Goal: Task Accomplishment & Management: Manage account settings

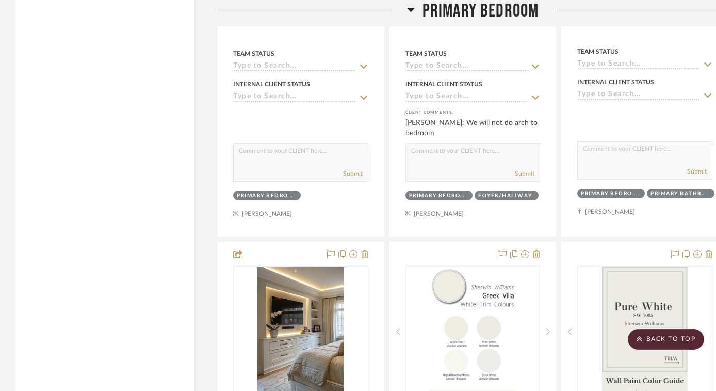
scroll to position [2020, 0]
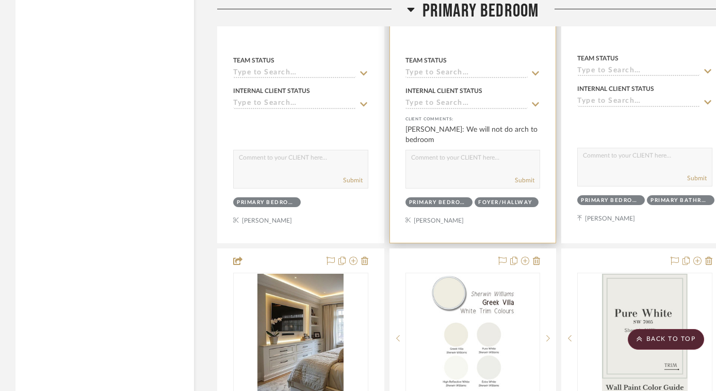
click at [463, 160] on textarea at bounding box center [473, 160] width 134 height 20
type textarea "Sounds good, will leave as is."
click at [529, 180] on button "Submit" at bounding box center [525, 179] width 20 height 9
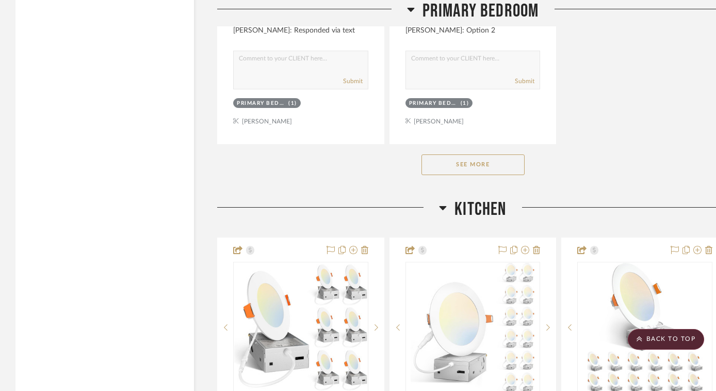
scroll to position [3083, 0]
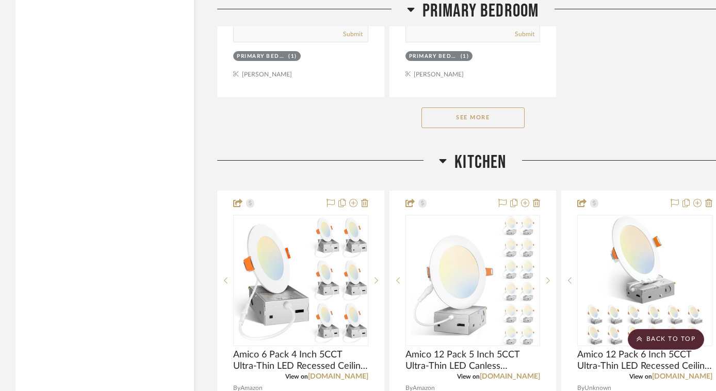
click at [508, 112] on button "See More" at bounding box center [473, 117] width 103 height 21
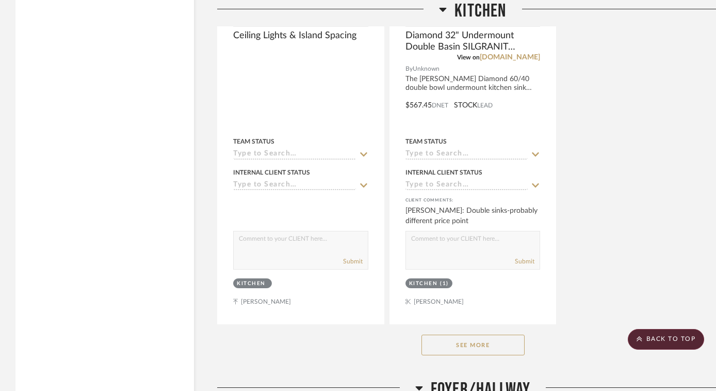
scroll to position [7596, 0]
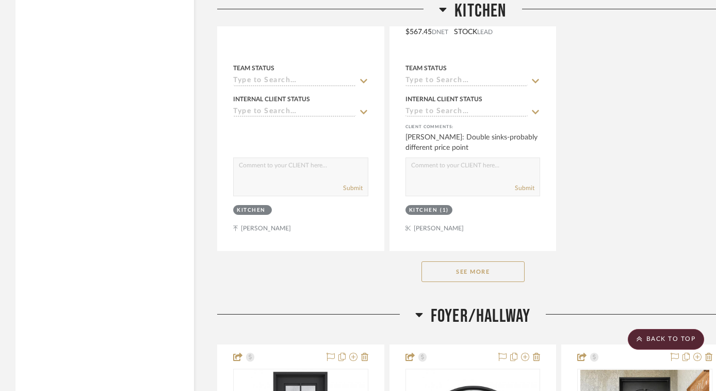
click at [473, 263] on button "See More" at bounding box center [473, 271] width 103 height 21
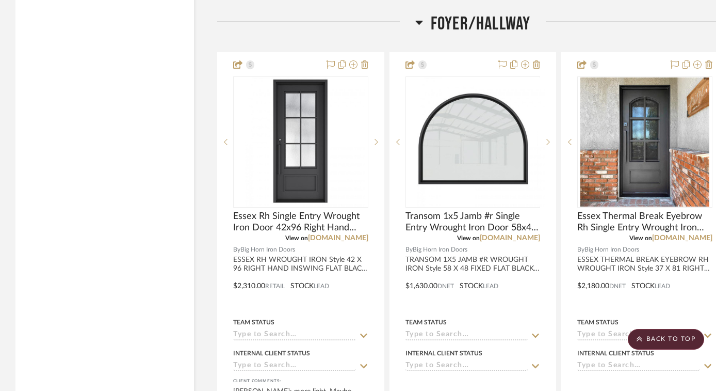
scroll to position [11638, 0]
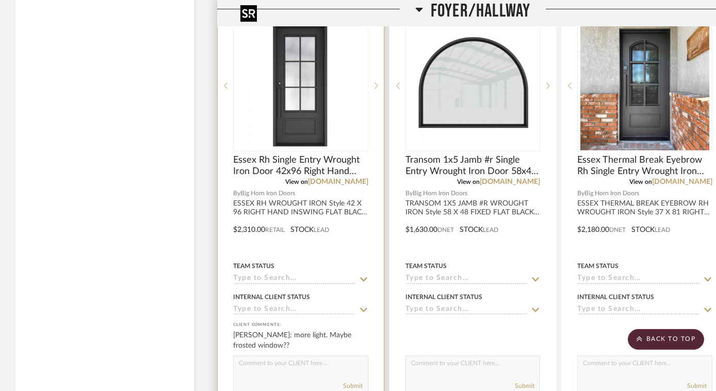
click at [306, 98] on img "0" at bounding box center [300, 85] width 129 height 129
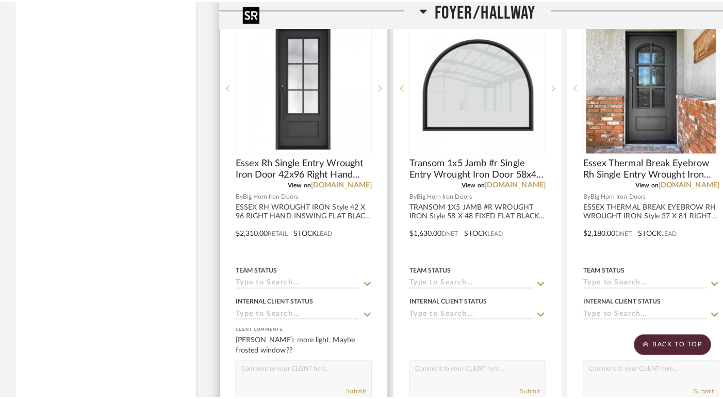
scroll to position [0, 0]
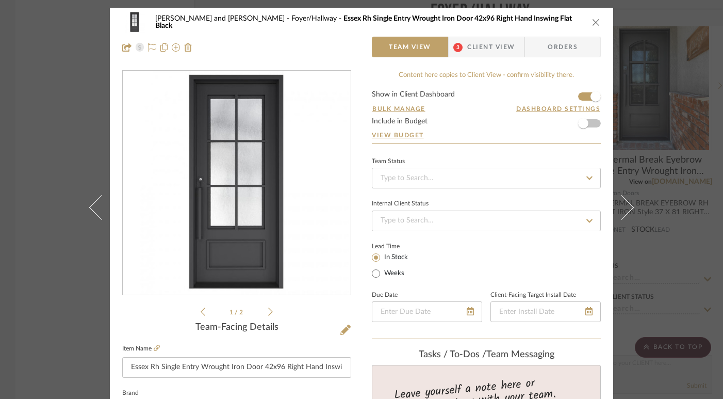
click at [268, 311] on icon at bounding box center [270, 312] width 5 height 8
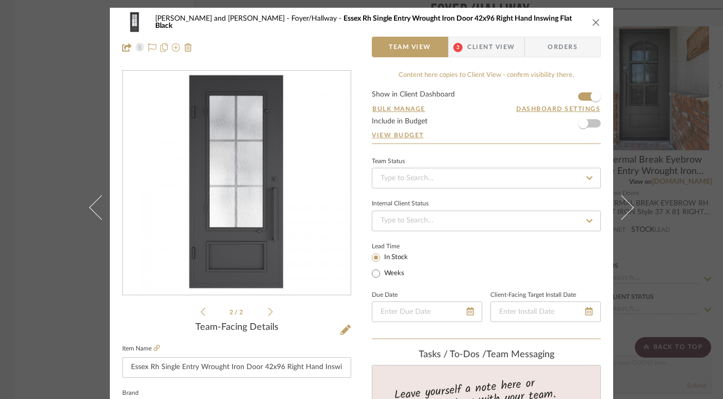
click at [269, 312] on icon at bounding box center [270, 311] width 5 height 9
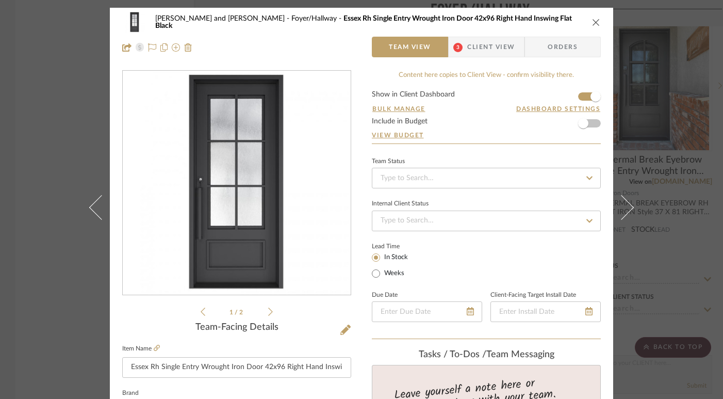
click at [269, 312] on icon at bounding box center [270, 311] width 5 height 9
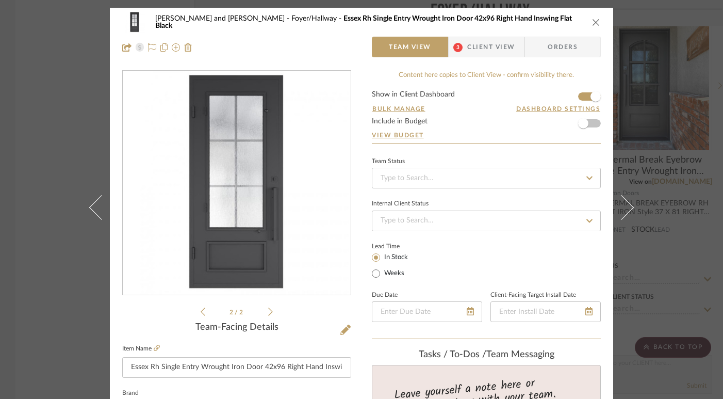
click at [269, 312] on icon at bounding box center [270, 311] width 5 height 9
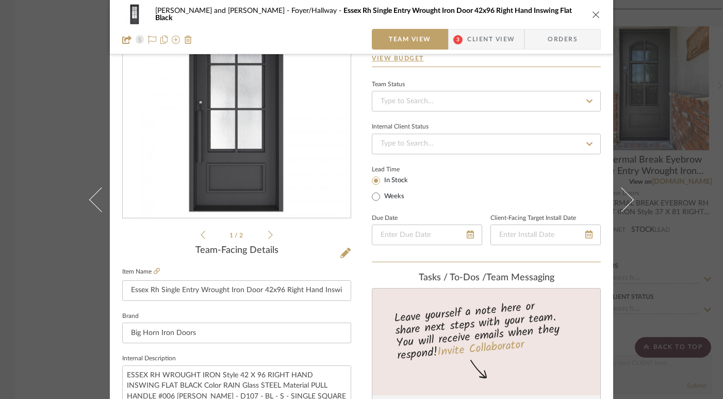
scroll to position [36, 0]
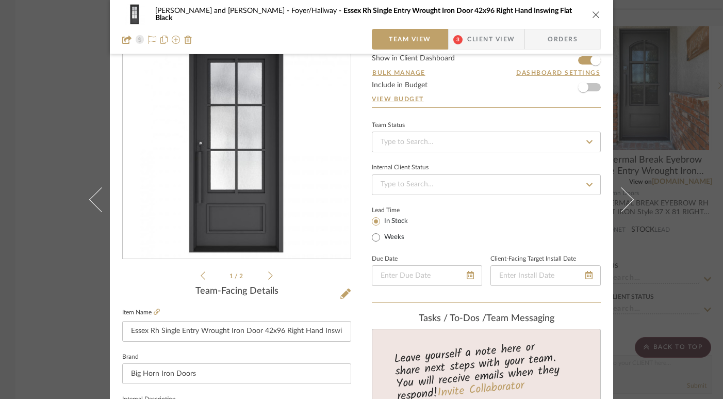
click at [494, 39] on span "Client View" at bounding box center [490, 39] width 47 height 21
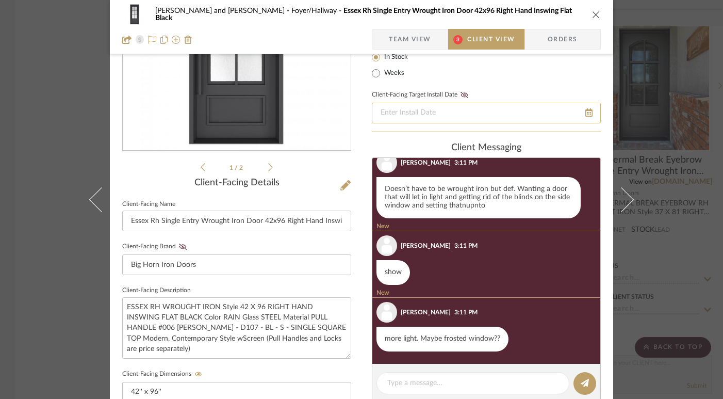
scroll to position [4, 0]
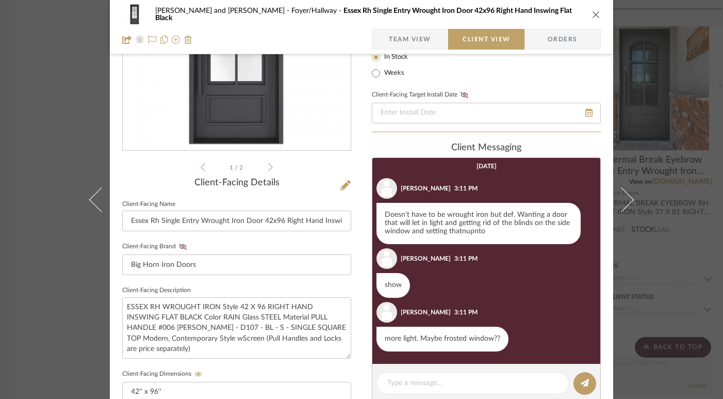
click at [592, 19] on div "Bobby and Tammie Perry Foyer/Hallway Essex Rh Single Entry Wrought Iron Door 42…" at bounding box center [361, 14] width 479 height 21
click at [596, 14] on icon "close" at bounding box center [596, 14] width 8 height 8
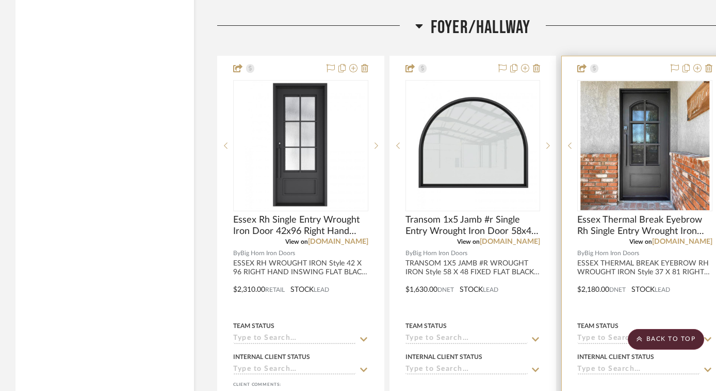
scroll to position [11578, 0]
click at [632, 137] on img "0" at bounding box center [644, 146] width 129 height 129
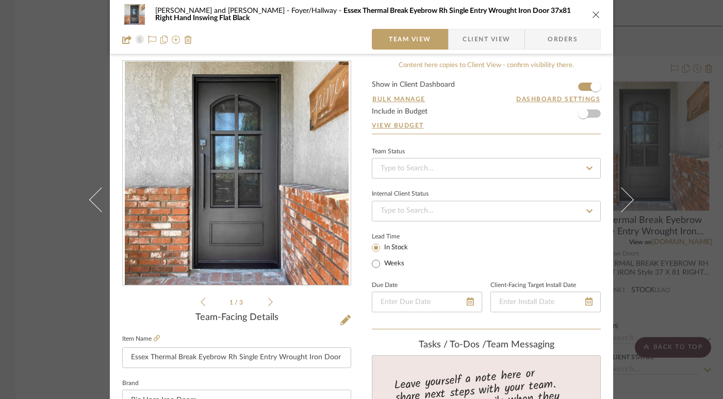
scroll to position [7, 0]
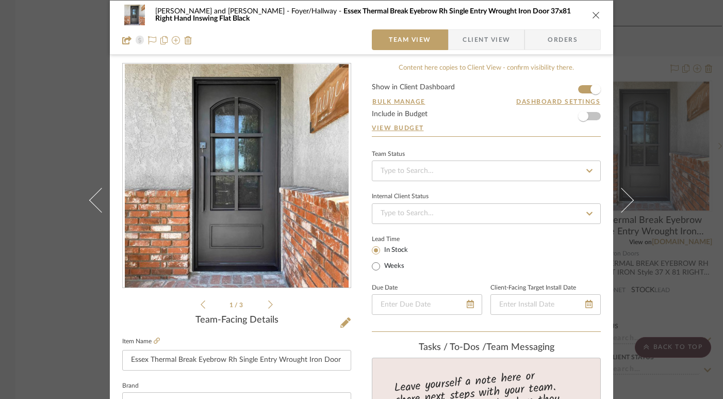
click at [268, 303] on icon at bounding box center [270, 304] width 5 height 9
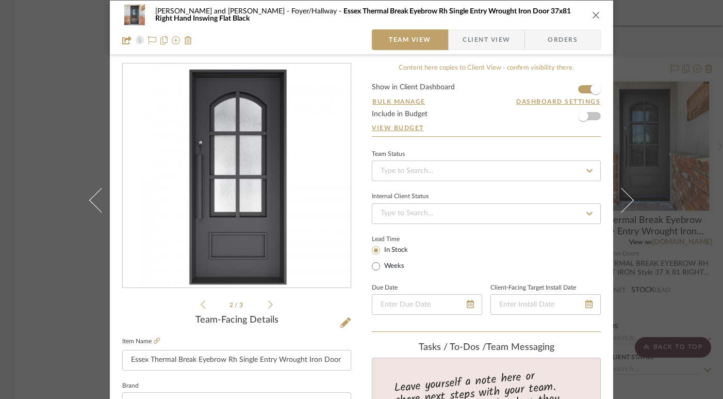
click at [268, 303] on icon at bounding box center [270, 304] width 5 height 9
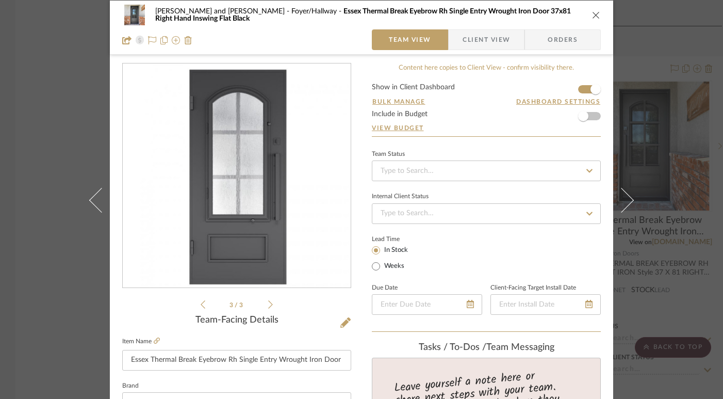
click at [268, 304] on icon at bounding box center [270, 304] width 5 height 9
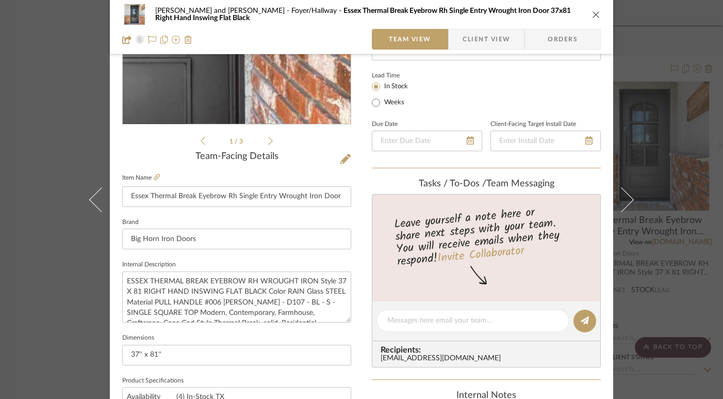
scroll to position [177, 0]
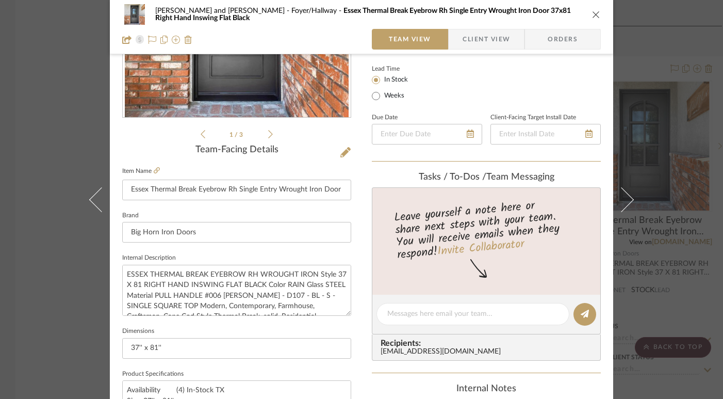
click at [595, 12] on icon "close" at bounding box center [596, 14] width 8 height 8
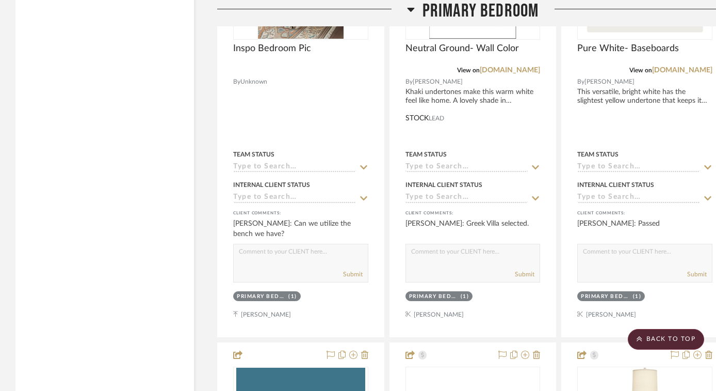
scroll to position [4783, 0]
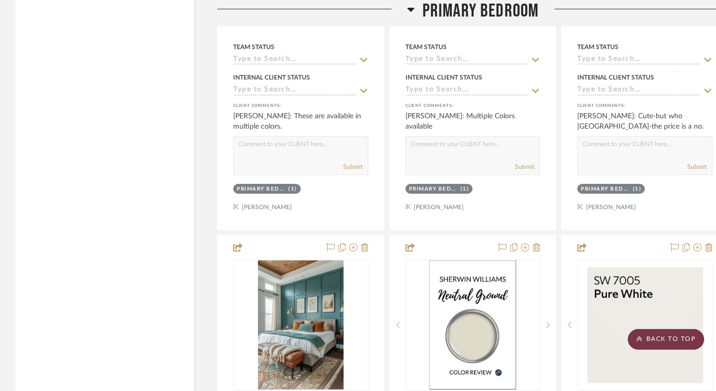
click at [655, 340] on scroll-to-top-button "BACK TO TOP" at bounding box center [666, 339] width 76 height 21
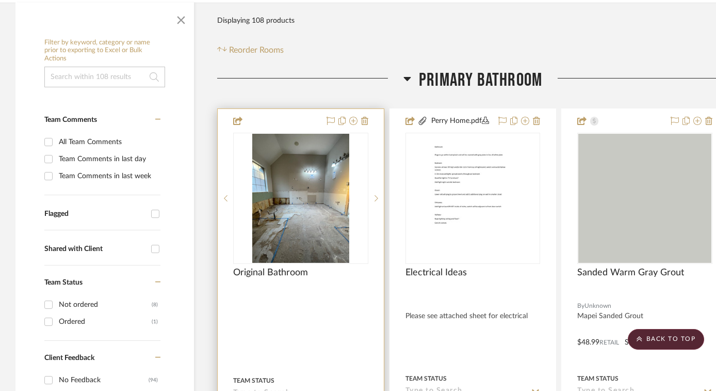
scroll to position [0, 0]
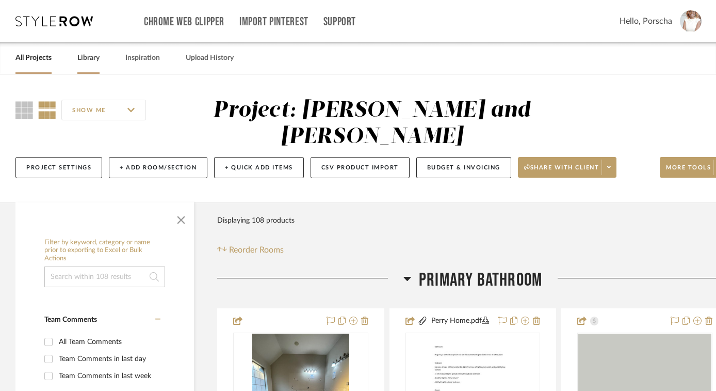
click at [90, 59] on link "Library" at bounding box center [88, 58] width 22 height 14
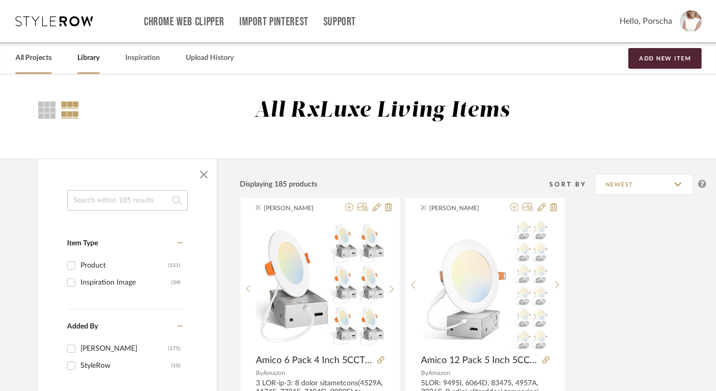
click at [45, 55] on link "All Projects" at bounding box center [33, 58] width 36 height 14
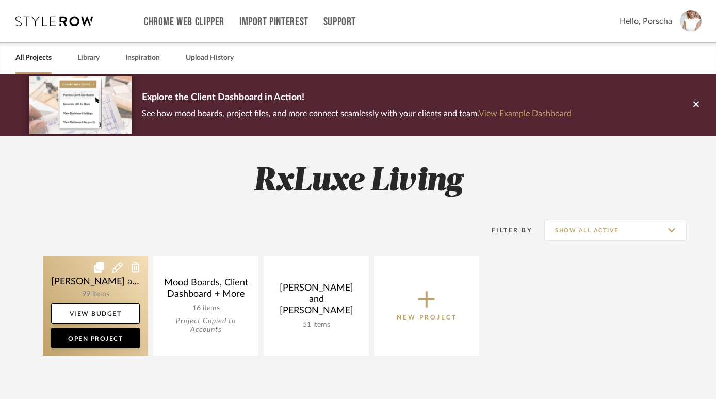
click at [90, 290] on link at bounding box center [95, 306] width 105 height 100
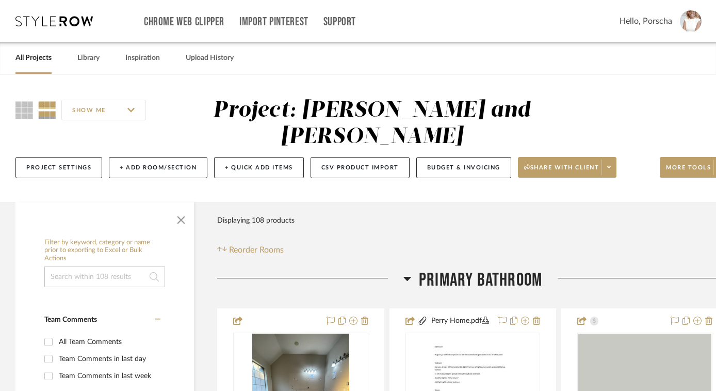
click at [411, 278] on h3 "Primary Bathroom" at bounding box center [472, 280] width 139 height 22
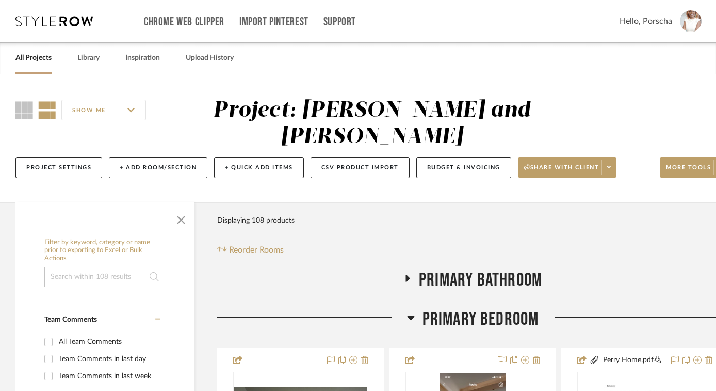
click at [409, 321] on icon at bounding box center [411, 317] width 8 height 12
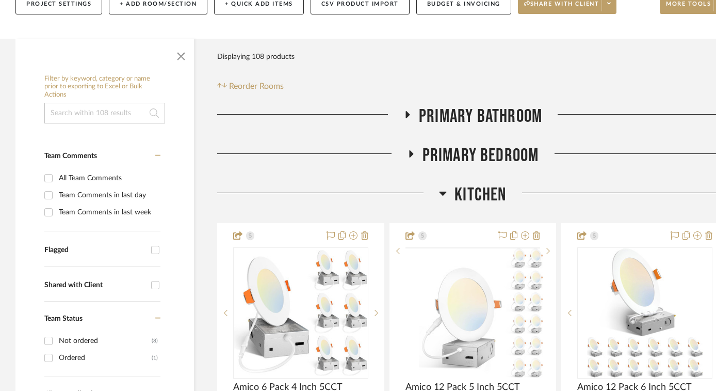
scroll to position [181, 0]
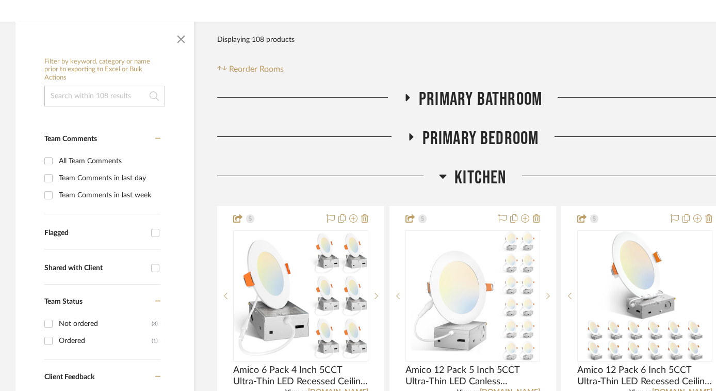
click at [445, 177] on icon at bounding box center [443, 176] width 8 height 12
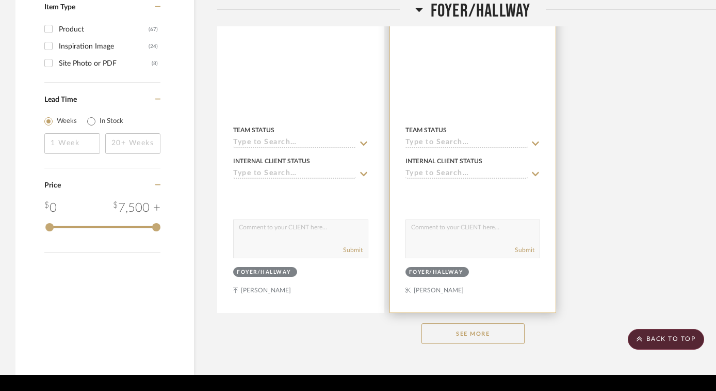
scroll to position [1512, 0]
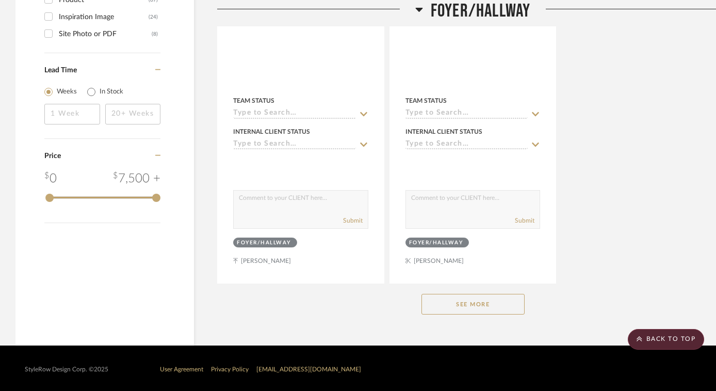
click at [444, 300] on button "See More" at bounding box center [473, 304] width 103 height 21
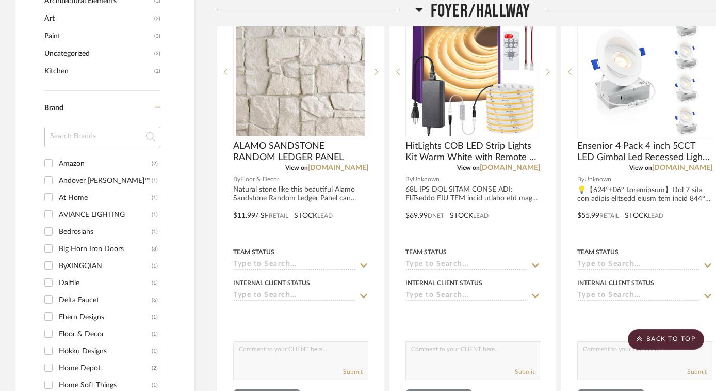
scroll to position [662, 0]
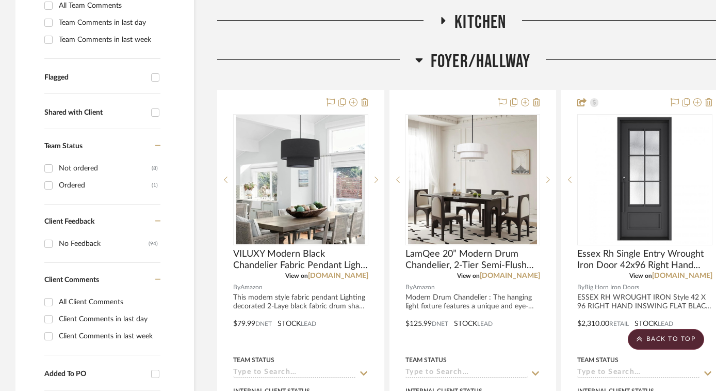
scroll to position [335, 0]
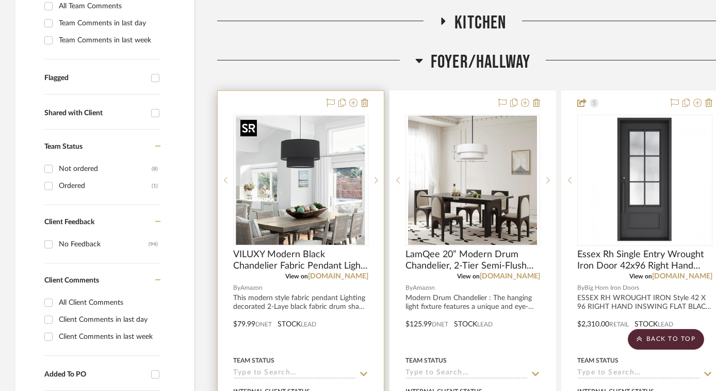
click at [329, 174] on img "0" at bounding box center [300, 180] width 129 height 129
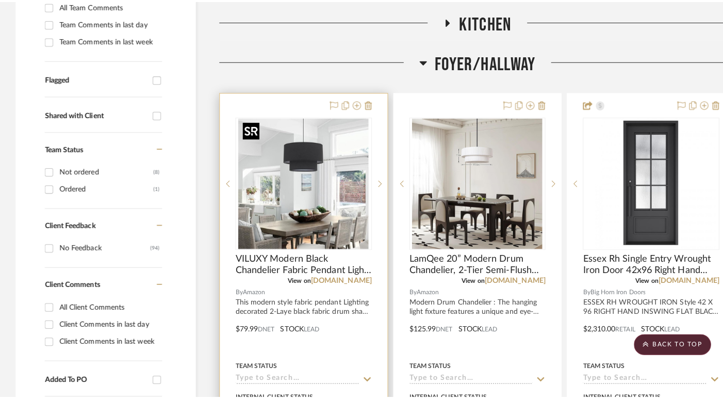
scroll to position [0, 0]
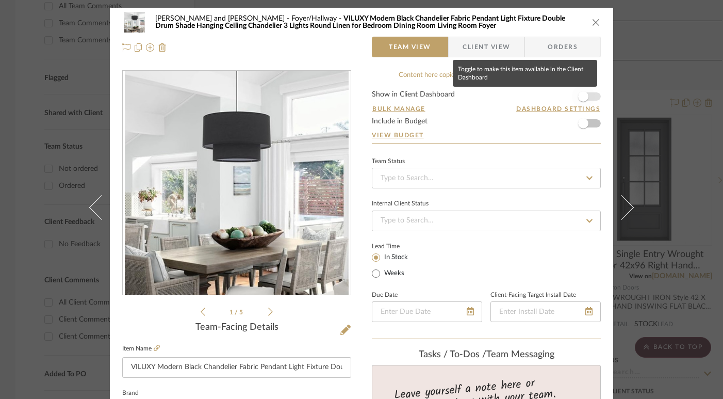
click at [586, 95] on span "button" at bounding box center [583, 96] width 23 height 23
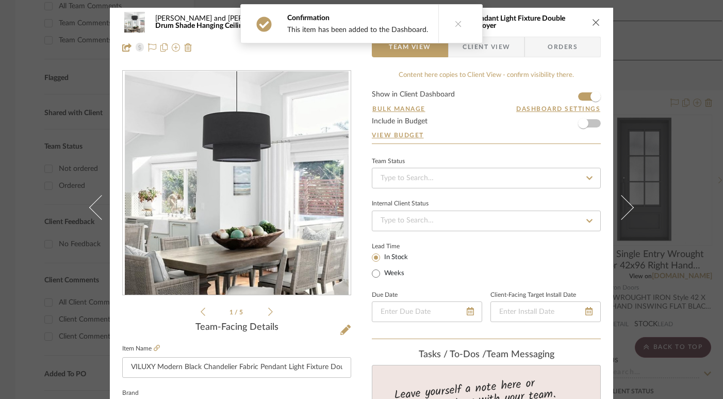
click at [594, 20] on icon "close" at bounding box center [596, 22] width 8 height 8
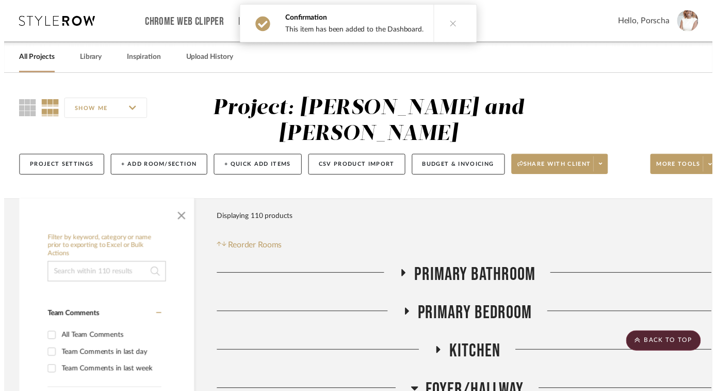
scroll to position [335, 0]
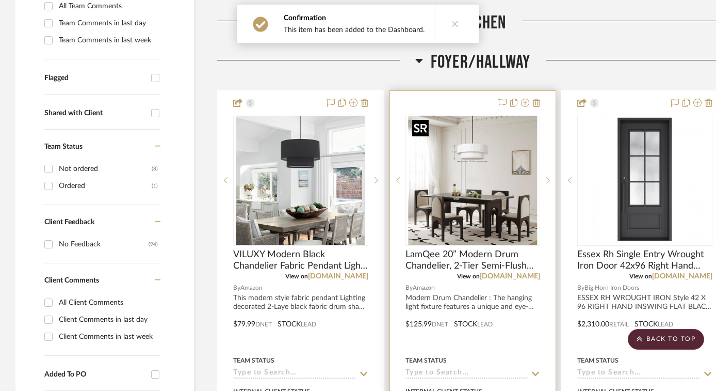
click at [0, 0] on img at bounding box center [0, 0] width 0 height 0
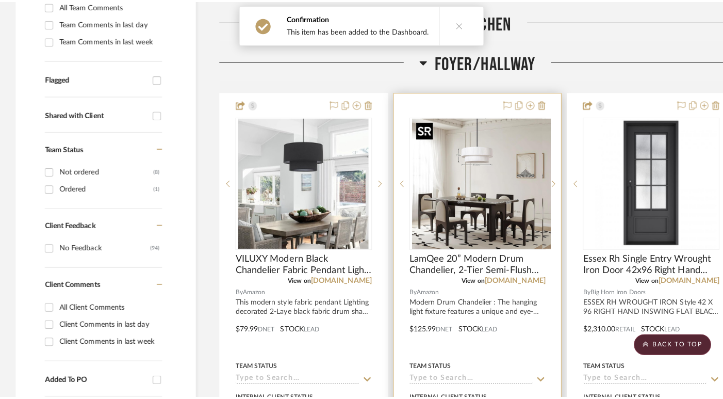
scroll to position [0, 0]
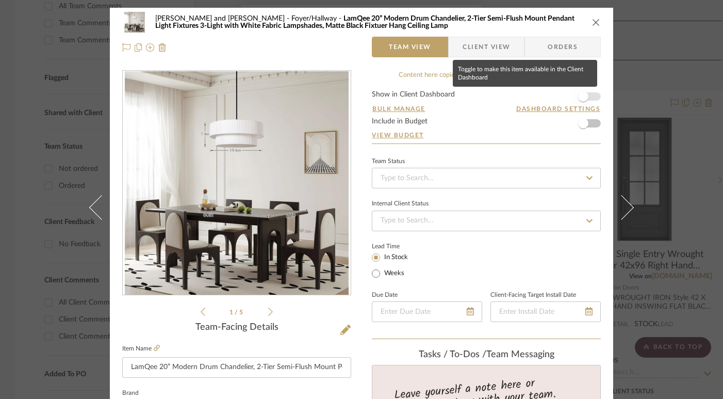
click at [582, 96] on span "button" at bounding box center [583, 96] width 10 height 10
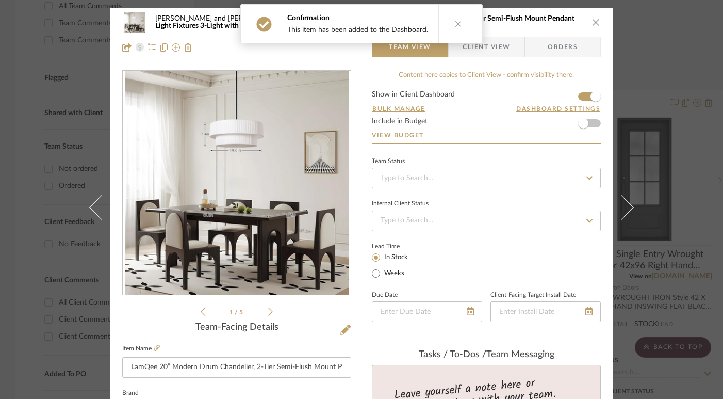
click at [595, 24] on icon "close" at bounding box center [596, 22] width 8 height 8
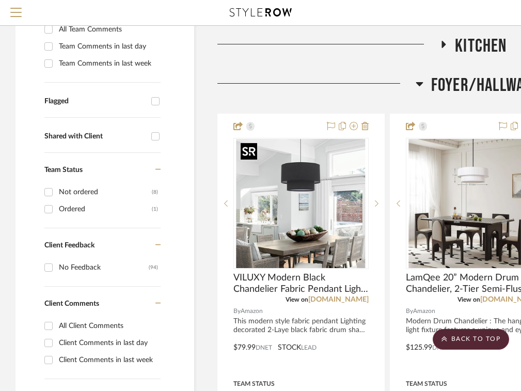
scroll to position [257, 0]
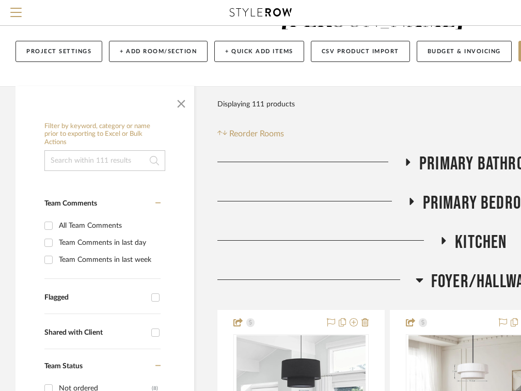
scroll to position [152, 0]
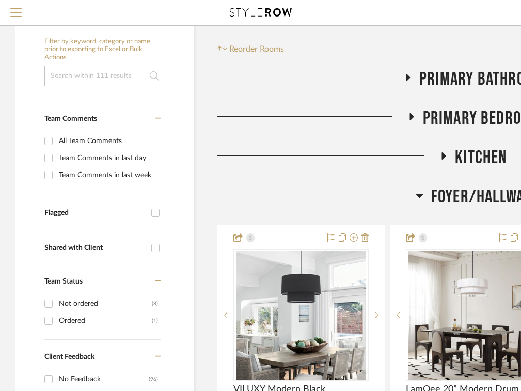
click at [417, 199] on icon at bounding box center [419, 195] width 8 height 12
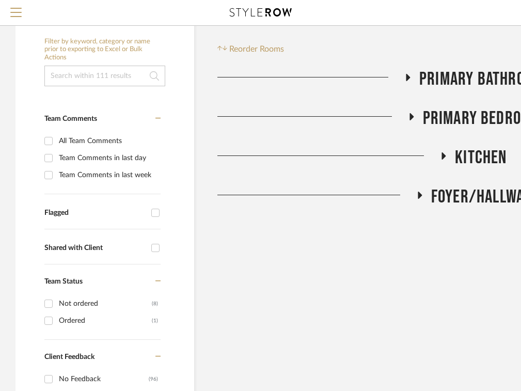
click at [414, 117] on icon at bounding box center [411, 116] width 12 height 8
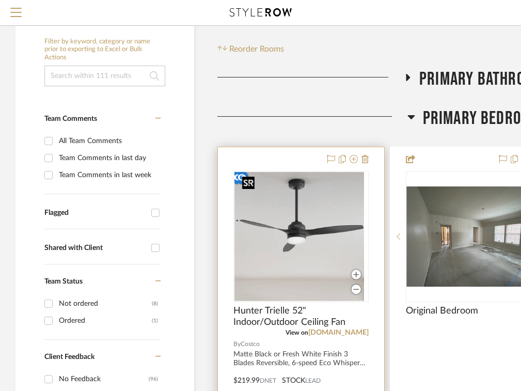
click at [323, 214] on div at bounding box center [300, 236] width 135 height 131
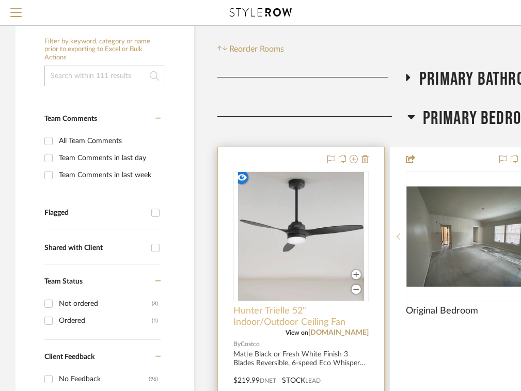
click at [319, 309] on span "Hunter Trielle 52" Indoor/Outdoor Ceiling Fan" at bounding box center [300, 316] width 135 height 23
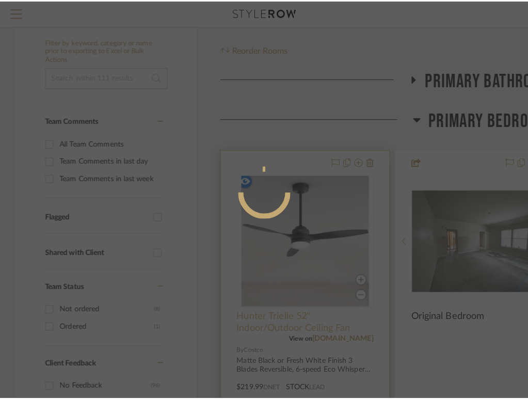
scroll to position [0, 0]
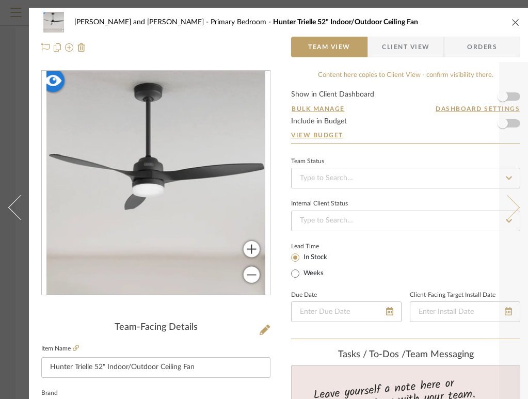
click at [512, 92] on button at bounding box center [513, 207] width 29 height 399
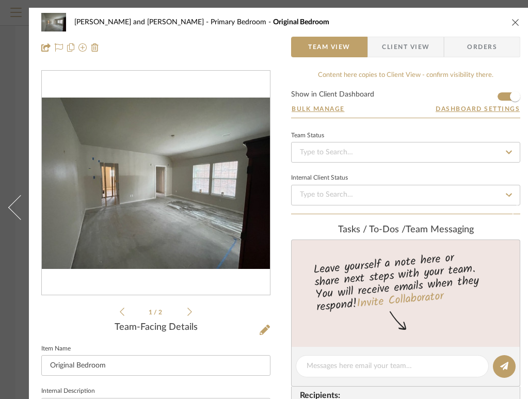
click at [515, 21] on icon "close" at bounding box center [515, 22] width 8 height 8
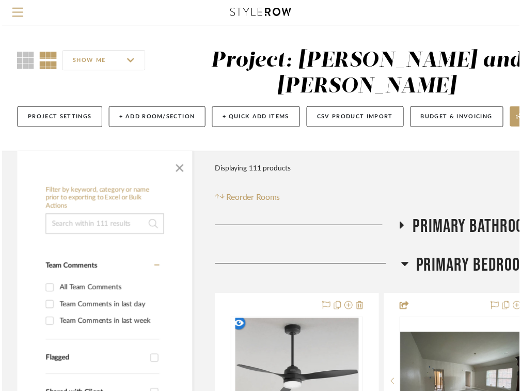
scroll to position [152, 0]
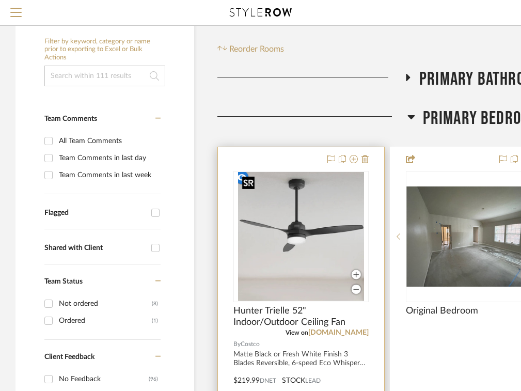
click at [308, 237] on img "0" at bounding box center [301, 236] width 126 height 129
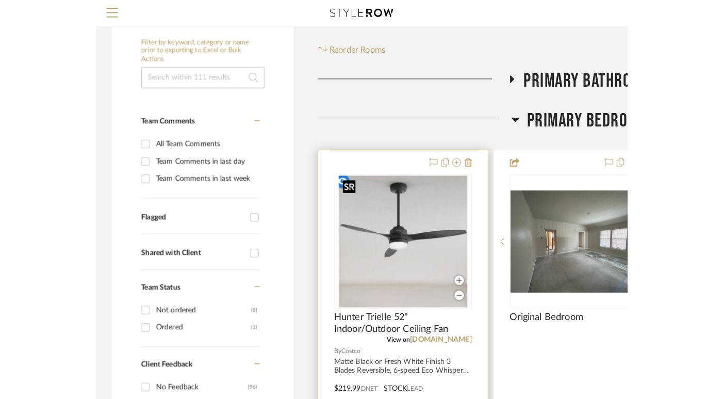
scroll to position [0, 0]
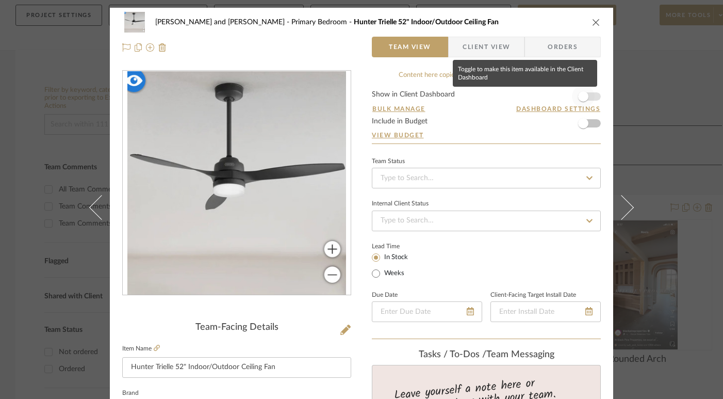
click at [527, 94] on span "button" at bounding box center [583, 96] width 23 height 23
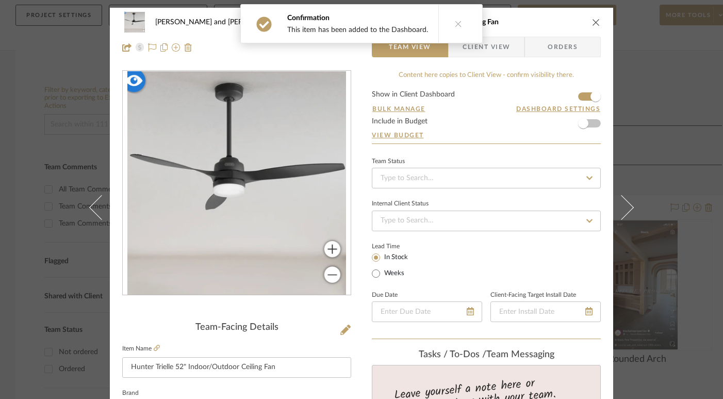
click at [527, 19] on icon "close" at bounding box center [596, 22] width 8 height 8
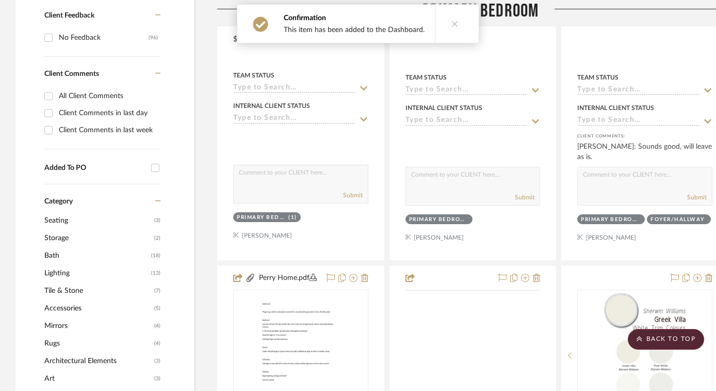
scroll to position [691, 0]
